Goal: Task Accomplishment & Management: Manage account settings

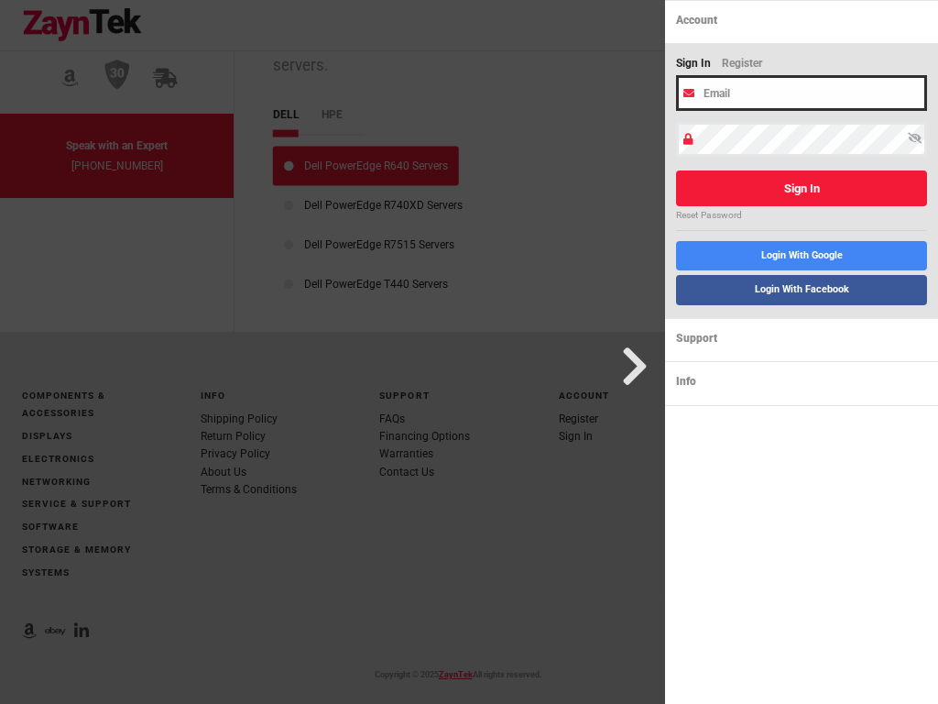
click at [802, 93] on input "email" at bounding box center [801, 92] width 251 height 35
click at [802, 93] on input "[EMAIL_ADDRESS][DOMAIN_NAME]" at bounding box center [801, 92] width 251 height 35
type input "et"
click at [676, 170] on button "Sign In" at bounding box center [801, 188] width 251 height 36
click at [802, 188] on button "Sign In" at bounding box center [801, 188] width 251 height 36
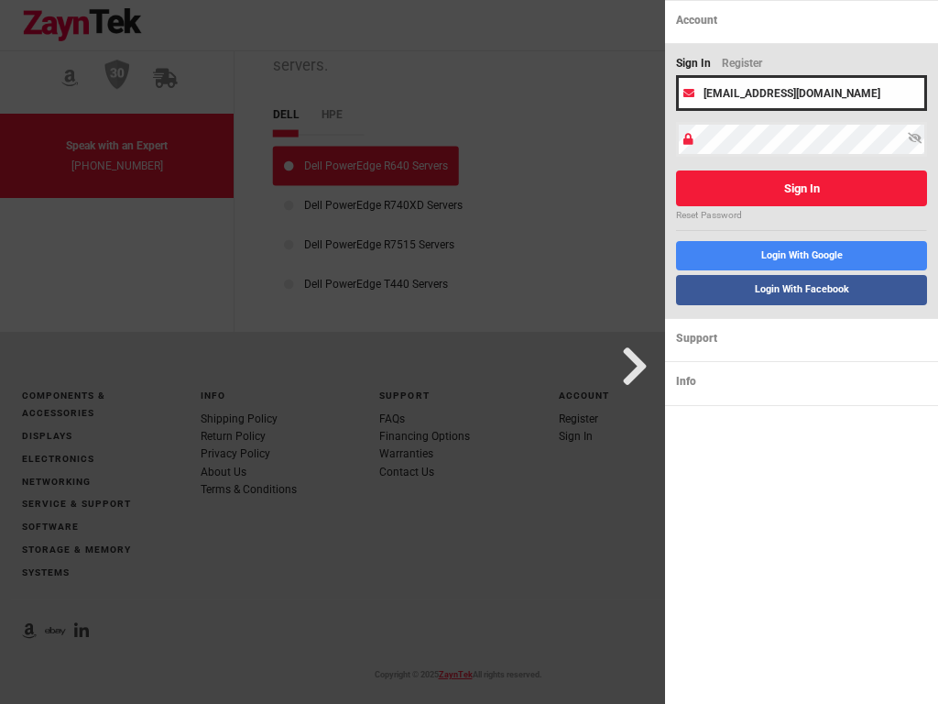
click at [802, 93] on input "[EMAIL_ADDRESS][DOMAIN_NAME]" at bounding box center [801, 92] width 251 height 35
type input "et"
click at [676, 170] on button "Sign In" at bounding box center [801, 188] width 251 height 36
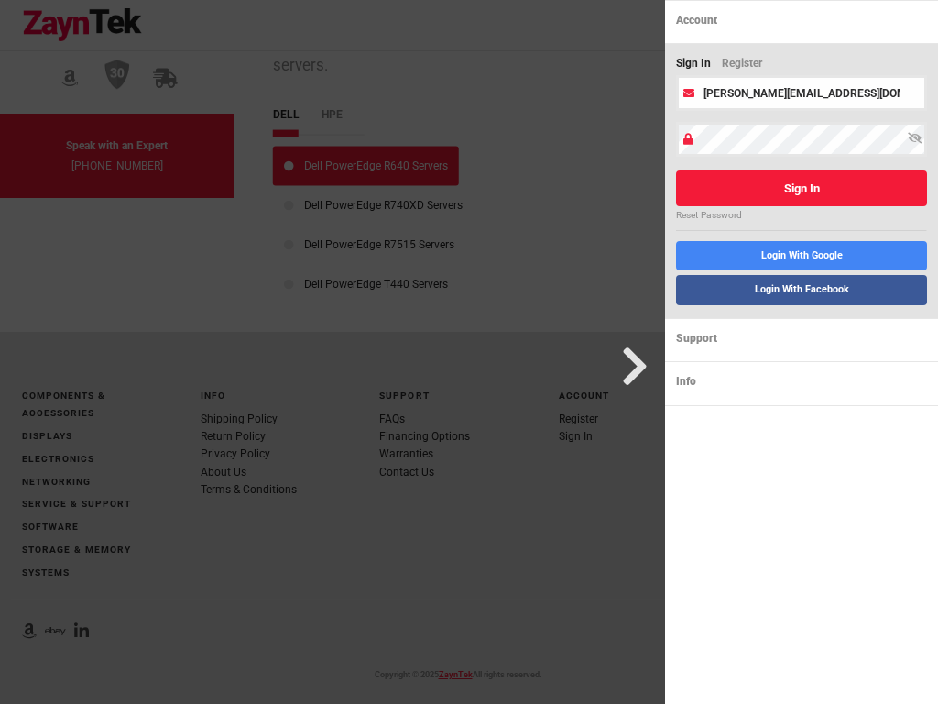
click at [802, 188] on button "Sign In" at bounding box center [801, 188] width 251 height 36
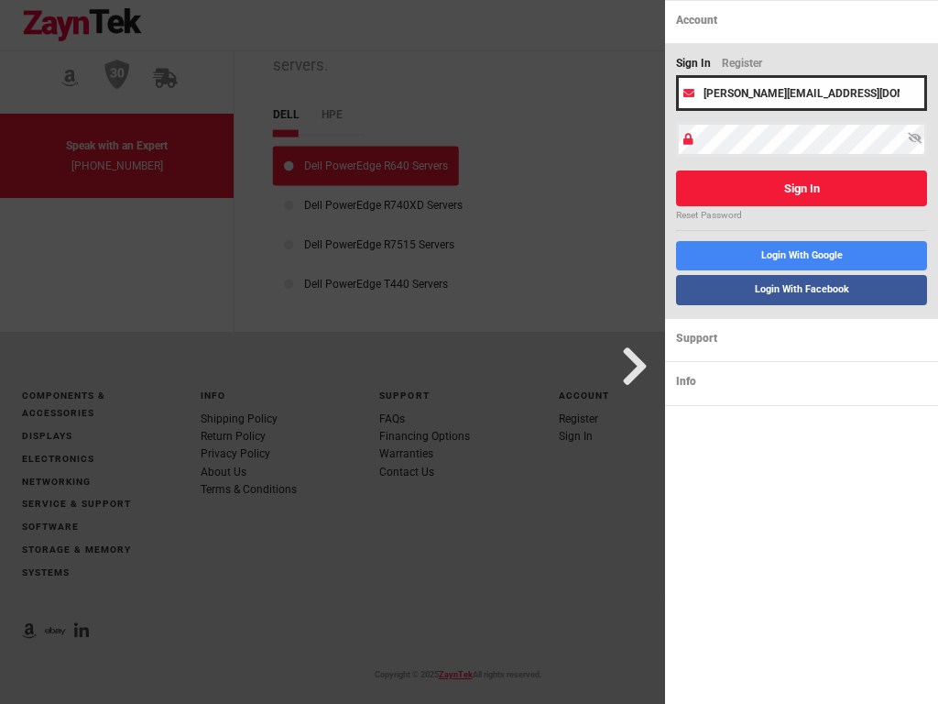
click at [802, 93] on input "[PERSON_NAME][EMAIL_ADDRESS][DOMAIN_NAME]" at bounding box center [801, 92] width 251 height 35
type input "[DOMAIN_NAME]"
type input "[EMAIL_ADDRESS][DOMAIN_NAME]"
click at [676, 170] on button "Sign In" at bounding box center [801, 188] width 251 height 36
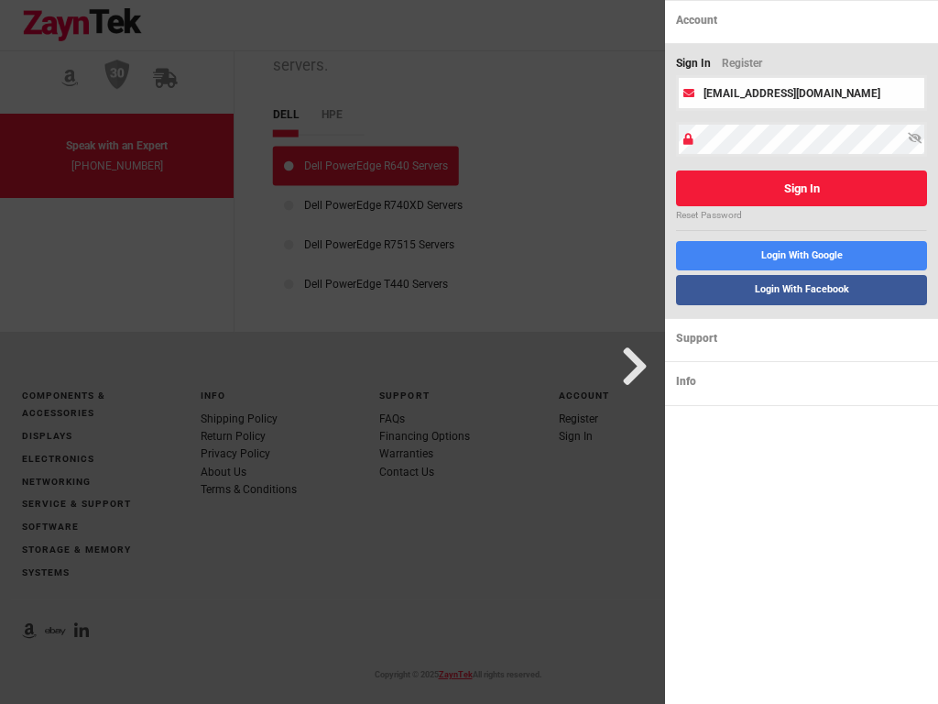
click at [802, 188] on button "Sign In" at bounding box center [801, 188] width 251 height 36
